Goal: Task Accomplishment & Management: Manage account settings

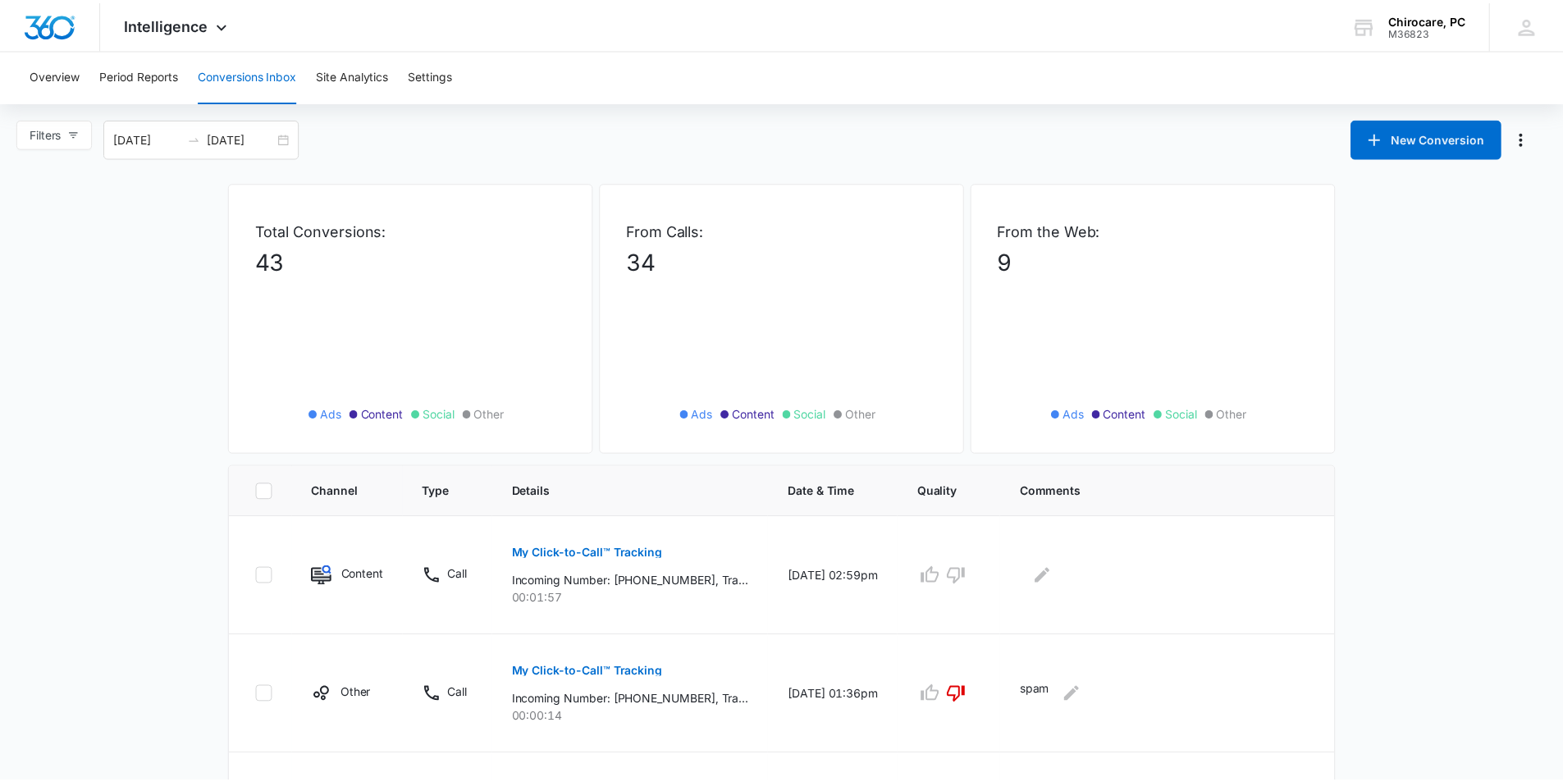
scroll to position [164, 0]
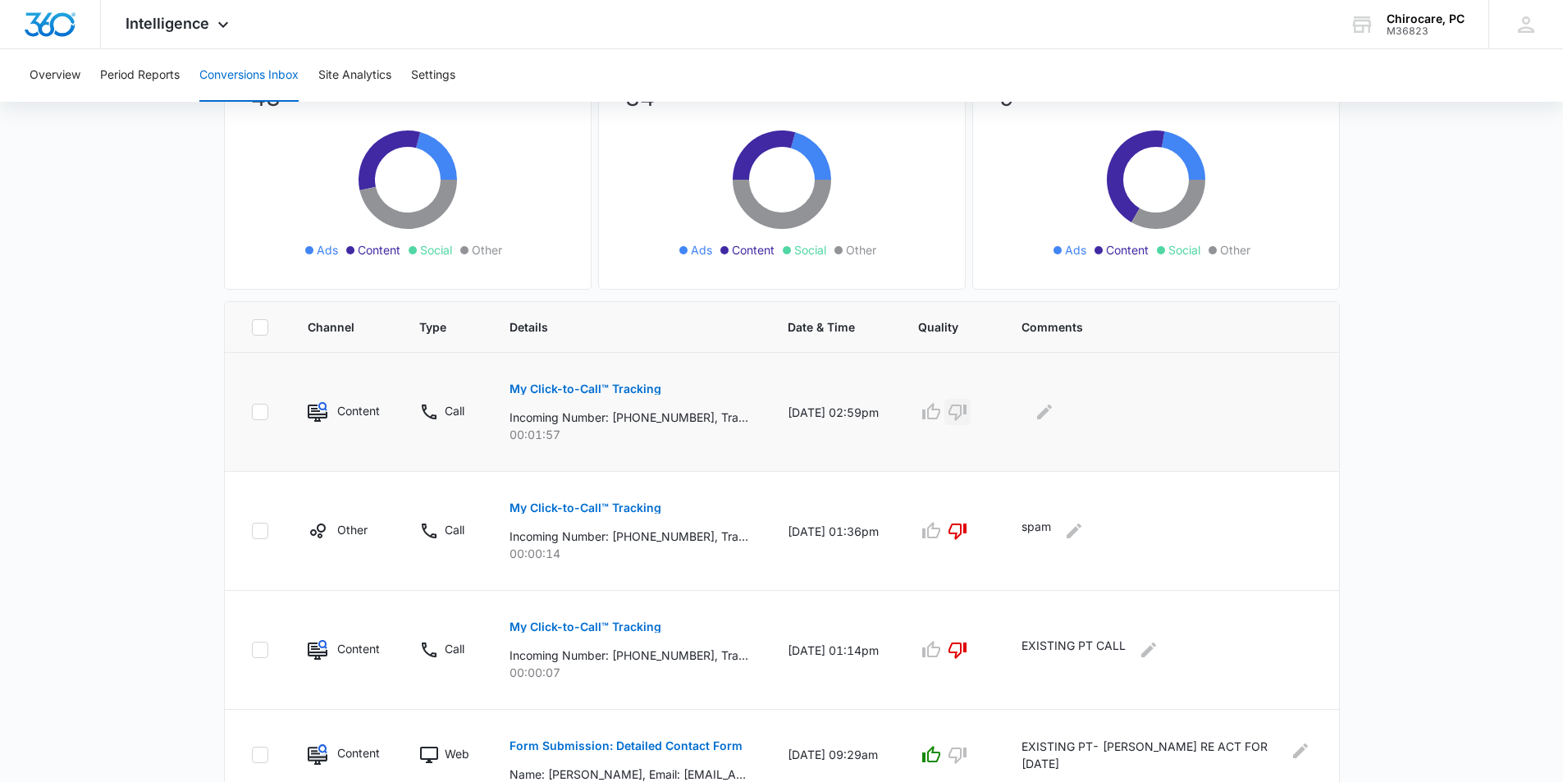
click at [966, 413] on icon "button" at bounding box center [957, 412] width 18 height 16
click at [1054, 414] on icon "Edit Comments" at bounding box center [1044, 412] width 20 height 20
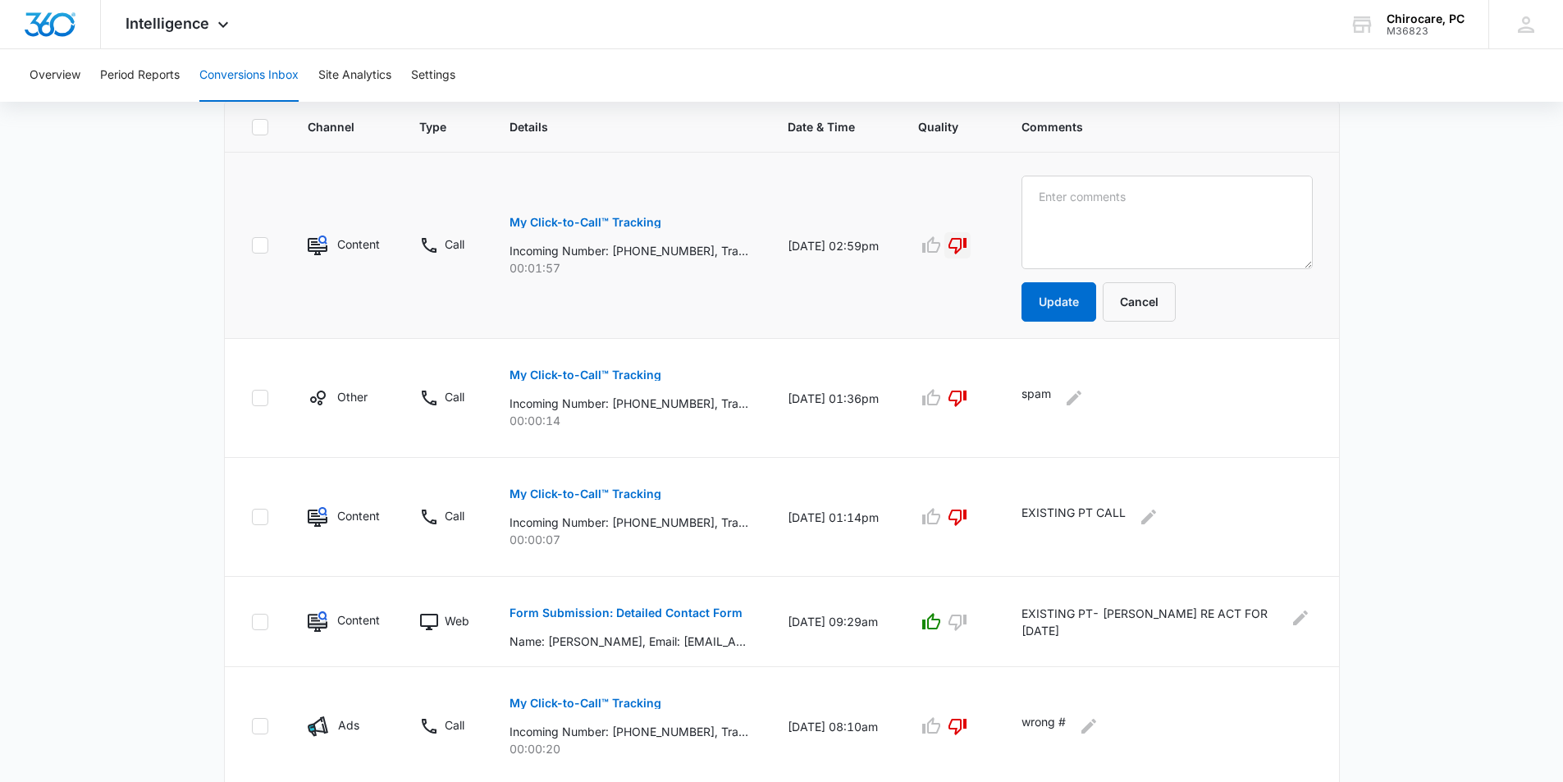
scroll to position [218, 0]
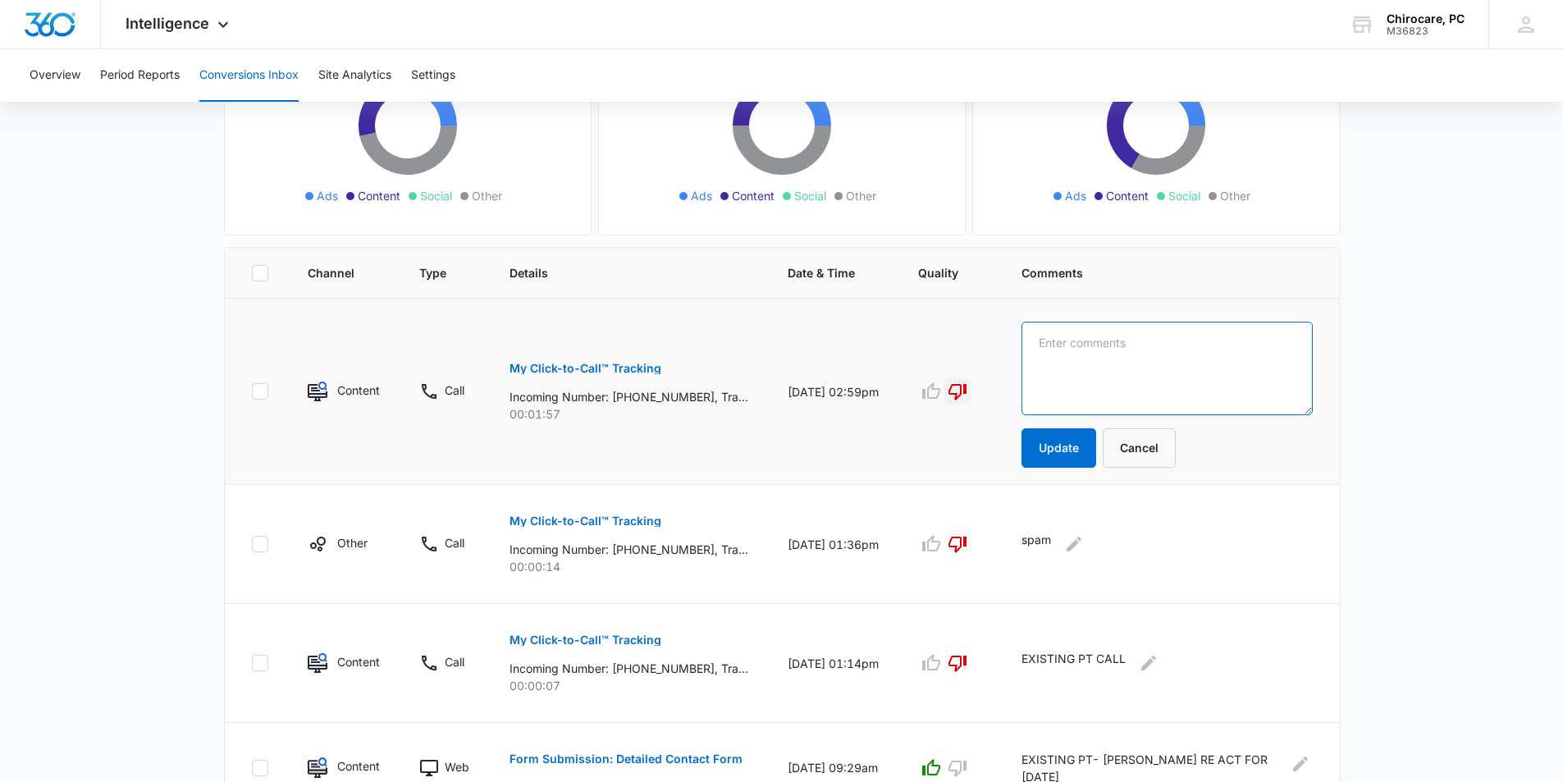
click at [1150, 395] on textarea at bounding box center [1166, 369] width 291 height 94
type textarea "EXISTING PT RE SCHEDULING AN EXISTING APPT -JS"
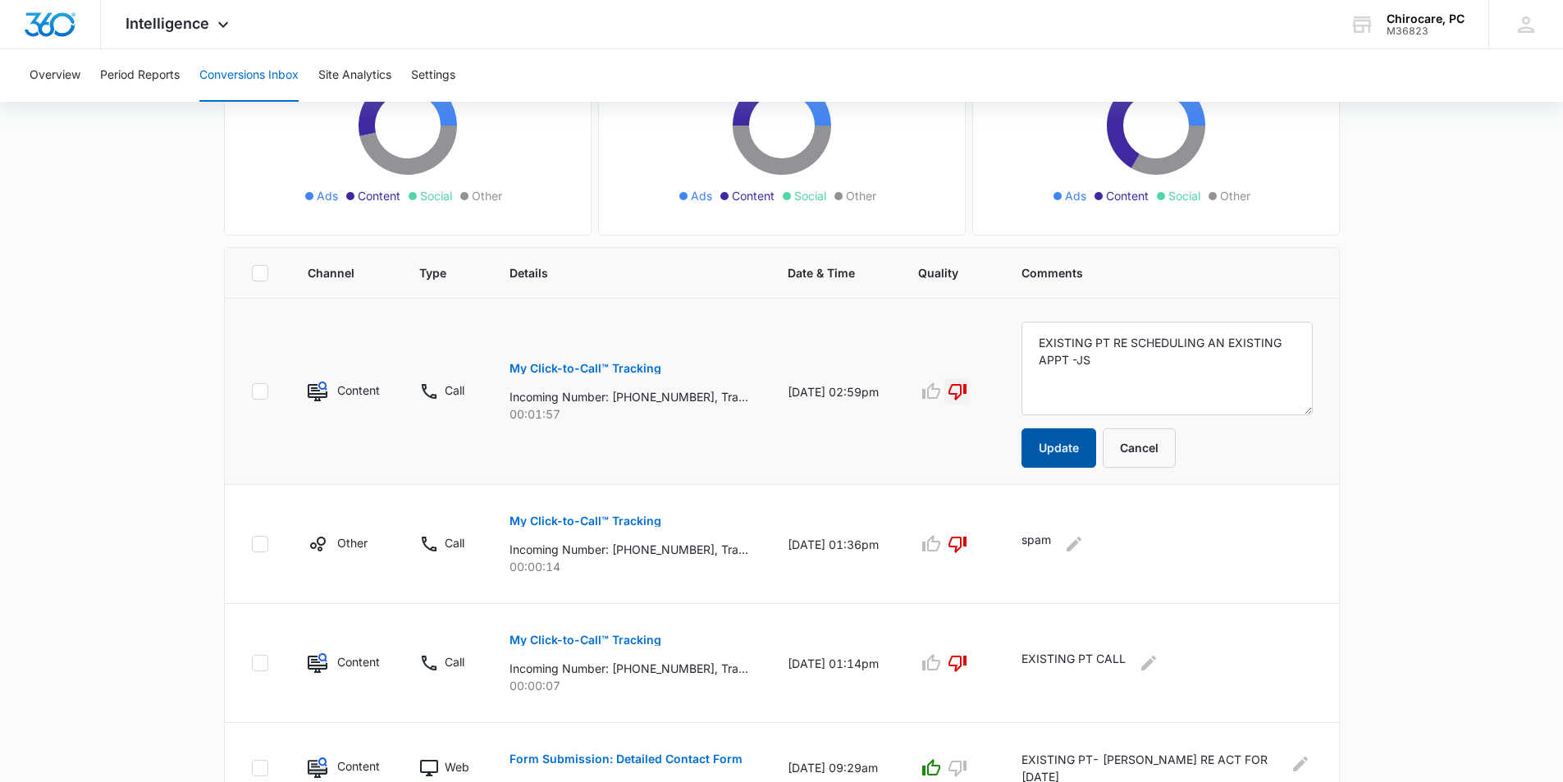
click at [1088, 449] on button "Update" at bounding box center [1058, 447] width 75 height 39
click at [1091, 447] on button "Update" at bounding box center [1058, 447] width 75 height 39
